Goal: Task Accomplishment & Management: Manage account settings

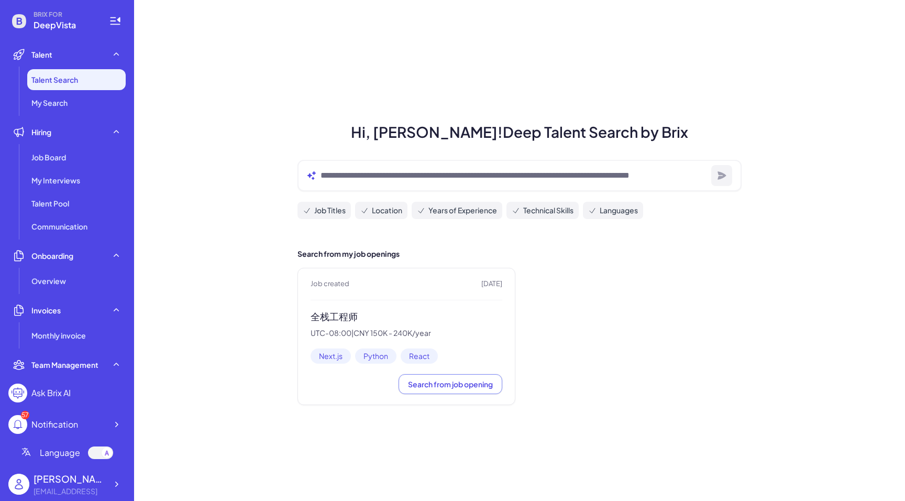
click at [340, 313] on h3 "全栈工程师" at bounding box center [407, 317] width 192 height 12
click at [85, 163] on div "Job Board" at bounding box center [76, 157] width 99 height 21
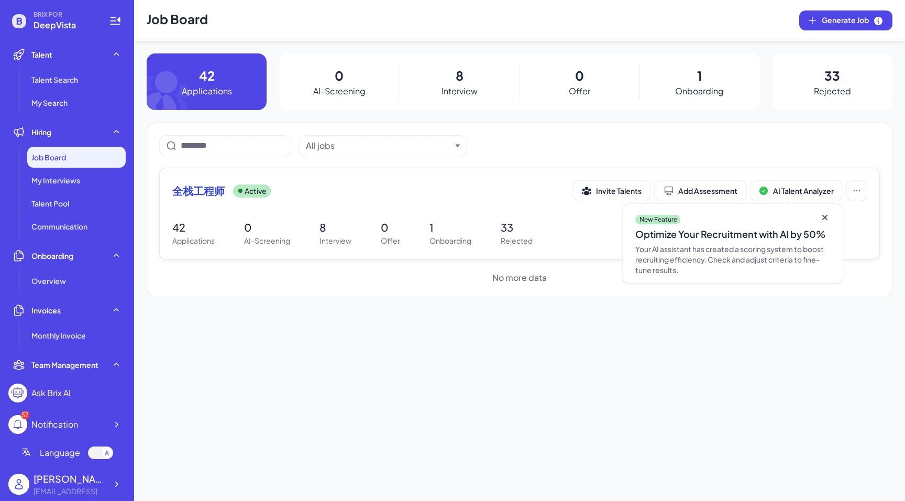
click at [193, 229] on p "42" at bounding box center [193, 228] width 42 height 16
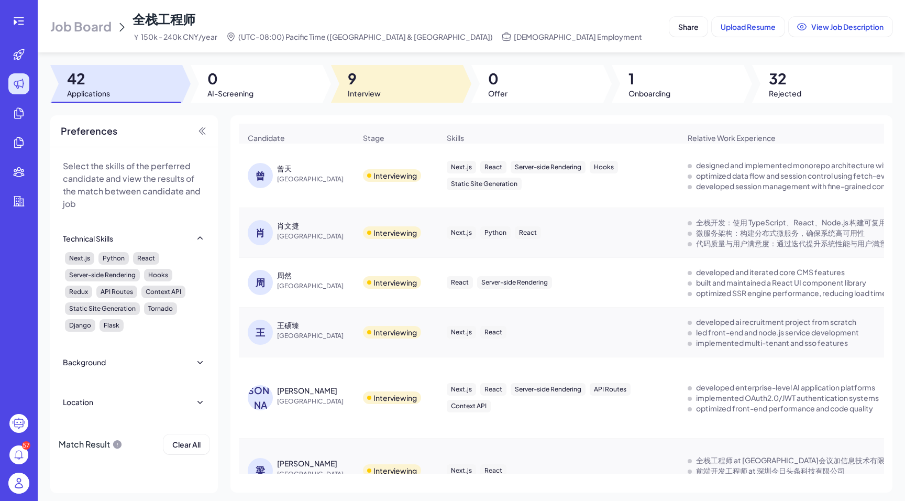
click at [349, 87] on span "9" at bounding box center [364, 78] width 33 height 19
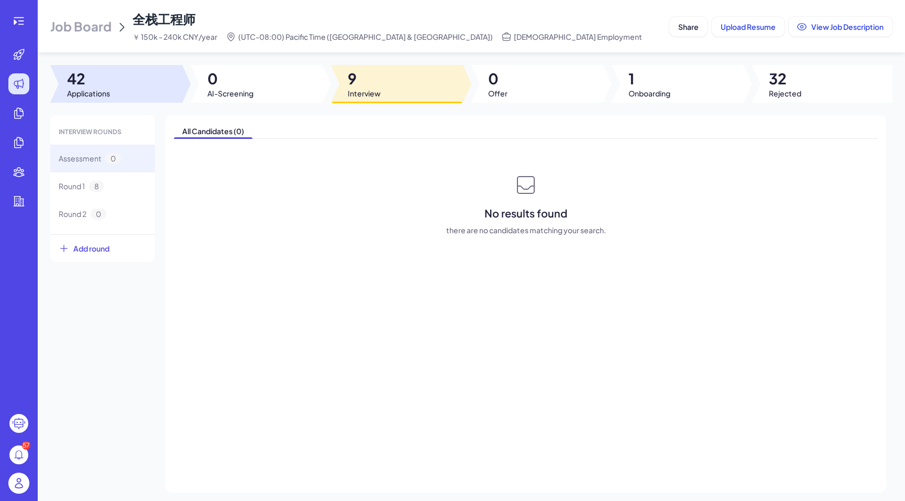
click at [109, 90] on span "Applications" at bounding box center [88, 93] width 43 height 10
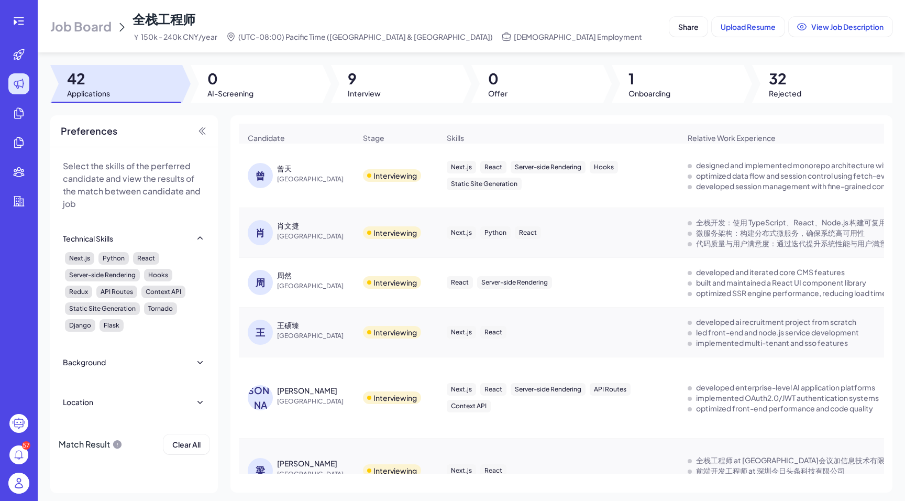
click at [279, 187] on div "曾 曾天 China" at bounding box center [302, 175] width 108 height 25
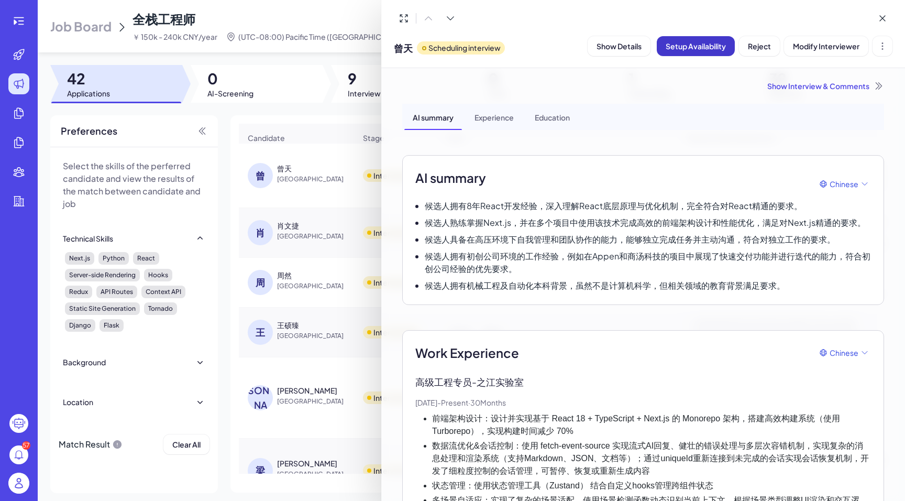
click at [688, 48] on span "Setup Availability" at bounding box center [696, 45] width 60 height 9
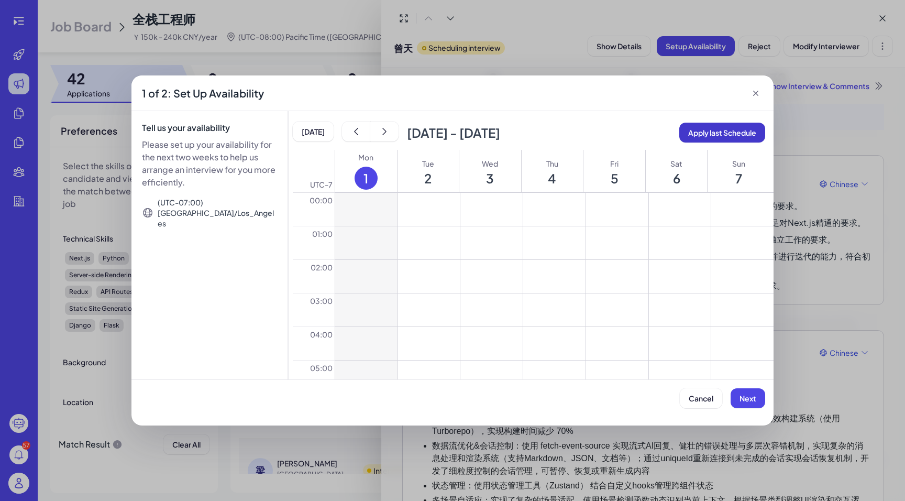
click at [709, 129] on span "Apply last Schedule" at bounding box center [722, 132] width 68 height 9
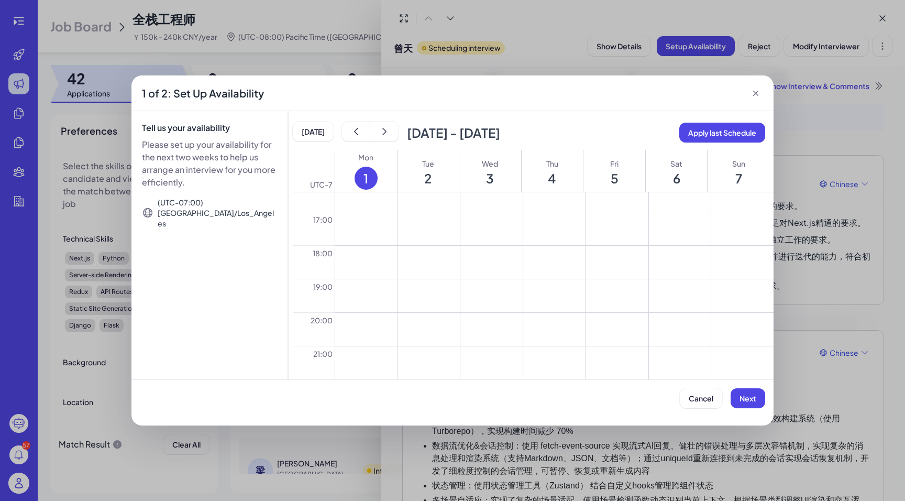
scroll to position [620, 0]
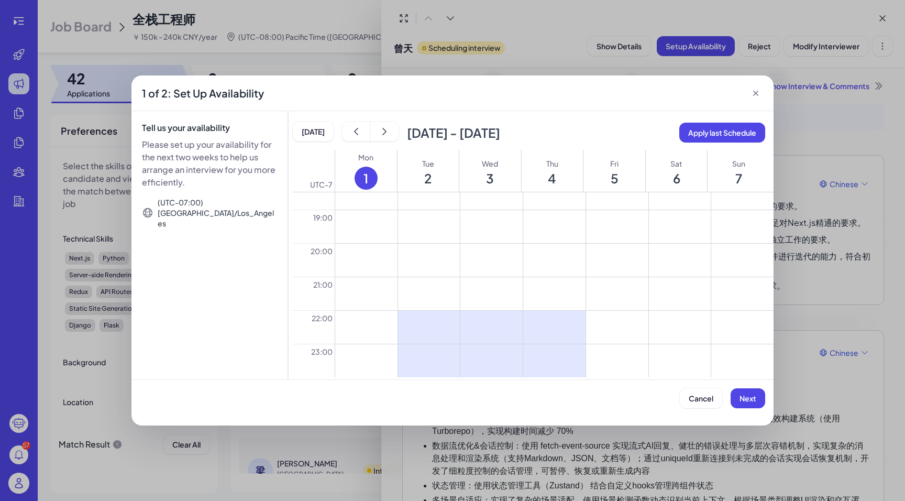
click at [626, 319] on button at bounding box center [617, 327] width 62 height 33
click at [631, 367] on button at bounding box center [617, 360] width 62 height 33
click at [614, 338] on div at bounding box center [617, 327] width 62 height 33
click at [618, 327] on icon at bounding box center [617, 327] width 13 height 14
click at [747, 396] on span "Next" at bounding box center [748, 397] width 17 height 9
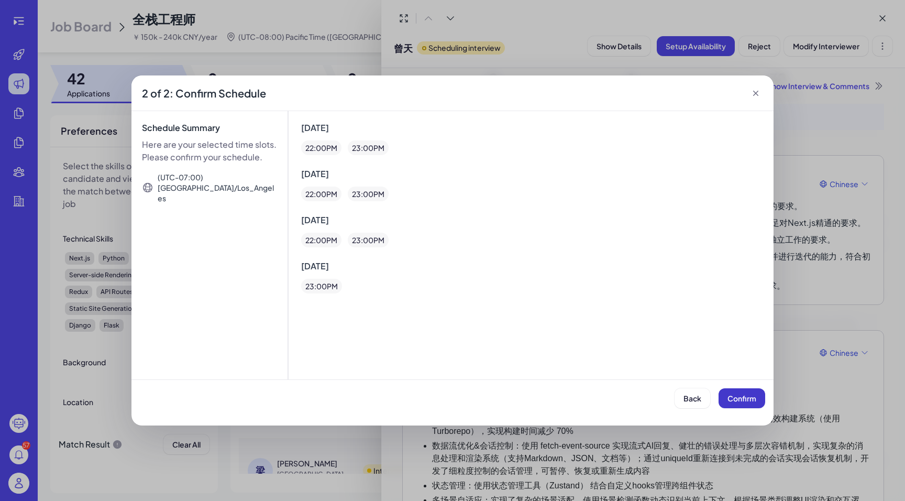
click at [751, 397] on span "Confirm" at bounding box center [742, 397] width 29 height 9
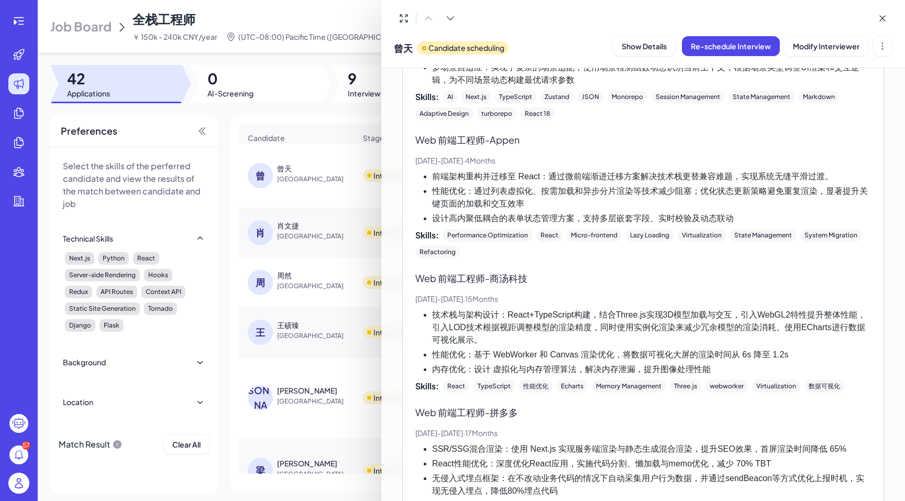
scroll to position [0, 0]
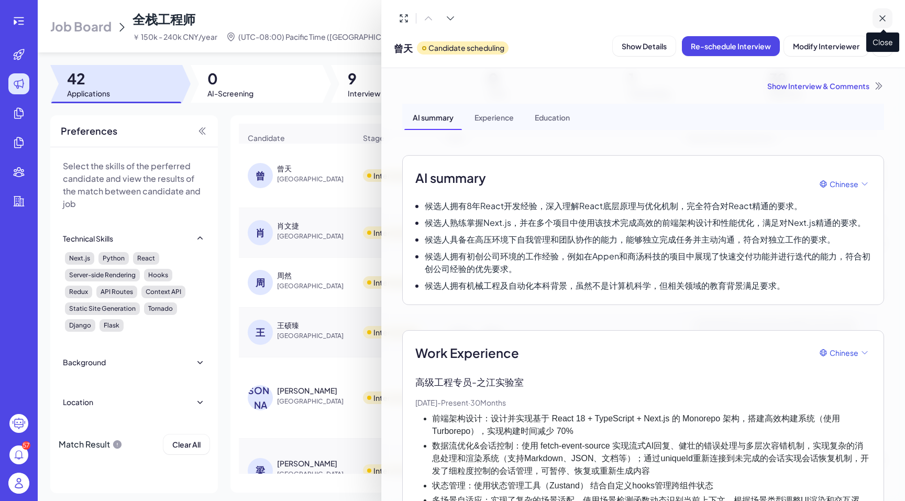
click at [882, 14] on icon at bounding box center [883, 18] width 10 height 10
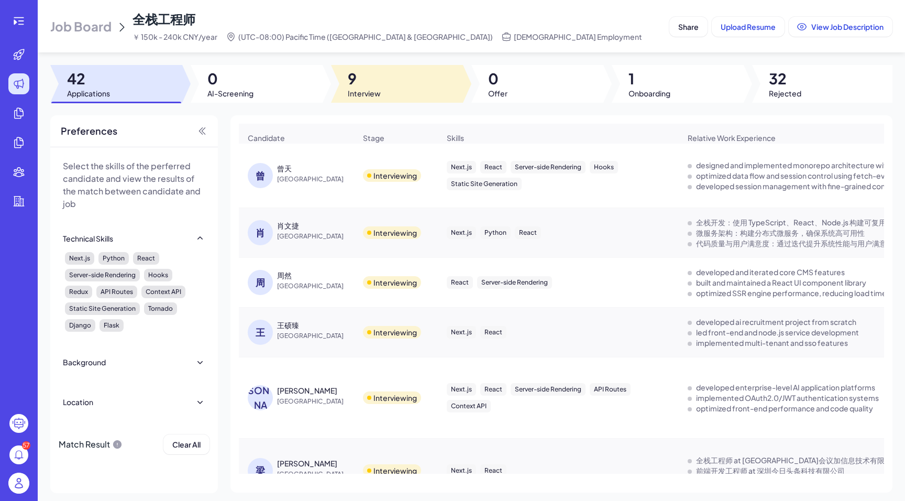
click at [360, 80] on span "9" at bounding box center [364, 78] width 33 height 19
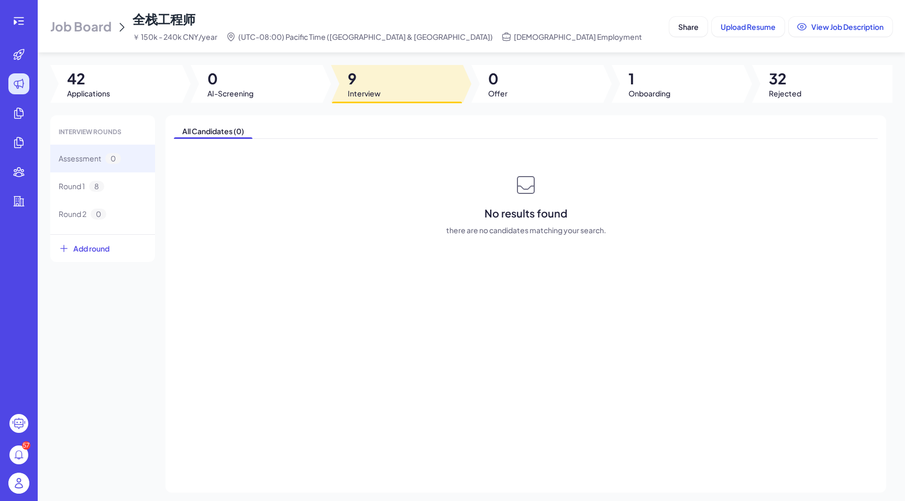
click at [254, 104] on div "Job Board 全栈工程师 ￥ 150k - 240k CNY/year (UTC-08:00) Pacific Time ([GEOGRAPHIC_DA…" at bounding box center [472, 250] width 868 height 501
click at [100, 85] on span "42" at bounding box center [88, 78] width 43 height 19
